Goal: Task Accomplishment & Management: Manage account settings

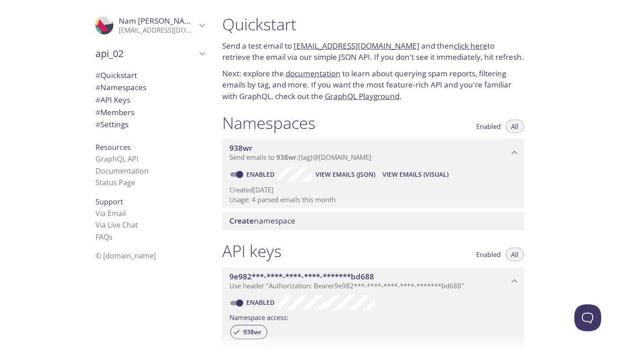
click at [178, 52] on span "api_02" at bounding box center [145, 53] width 101 height 12
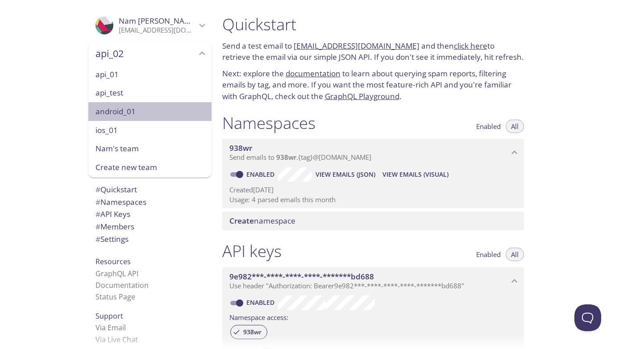
click at [138, 116] on span "android_01" at bounding box center [149, 112] width 109 height 12
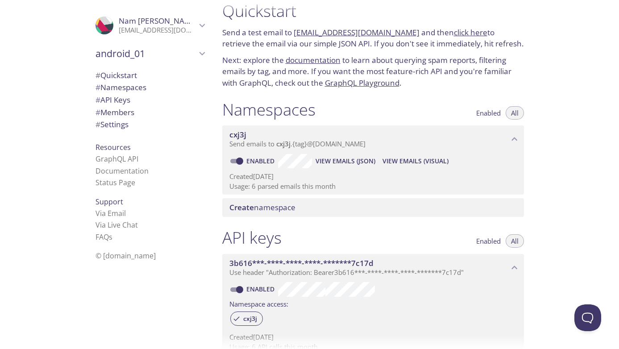
scroll to position [14, 0]
click at [202, 57] on icon "android_01" at bounding box center [202, 54] width 12 height 12
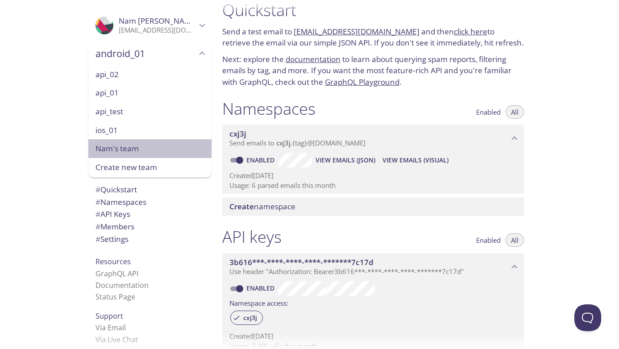
click at [126, 144] on span "Nam's team" at bounding box center [149, 149] width 109 height 12
type input "Nam's team"
